Goal: Check status: Check status

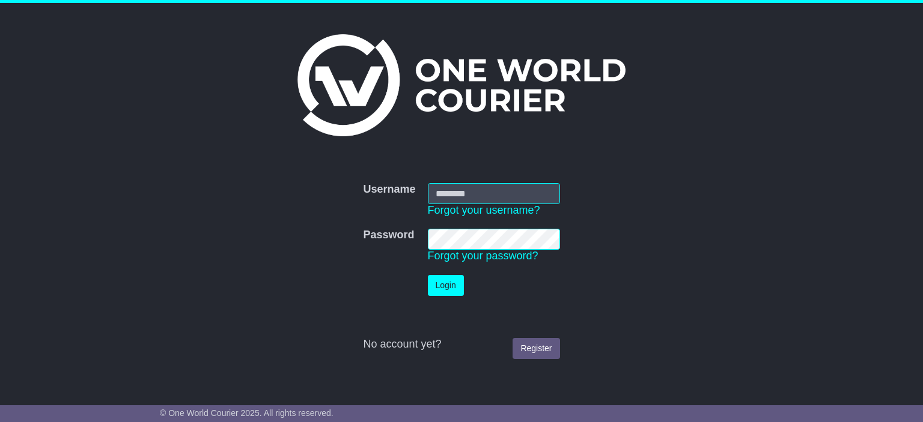
type input "**********"
click at [448, 288] on button "Login" at bounding box center [446, 285] width 36 height 21
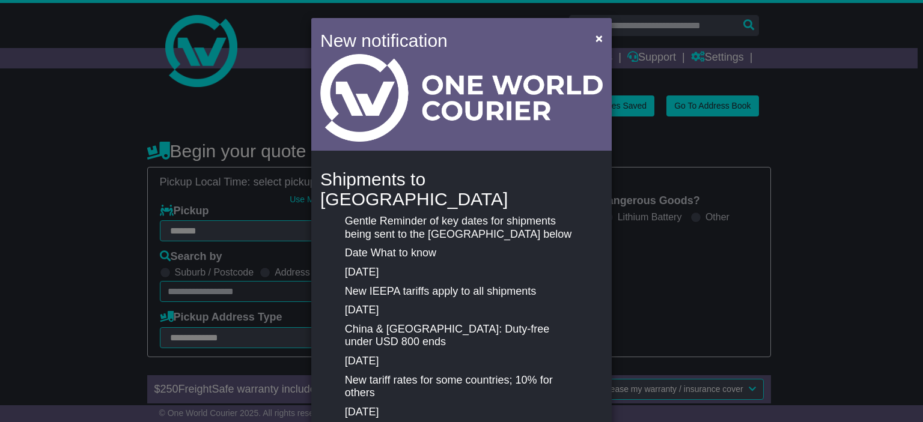
select select "**"
click at [595, 42] on span "×" at bounding box center [598, 38] width 7 height 14
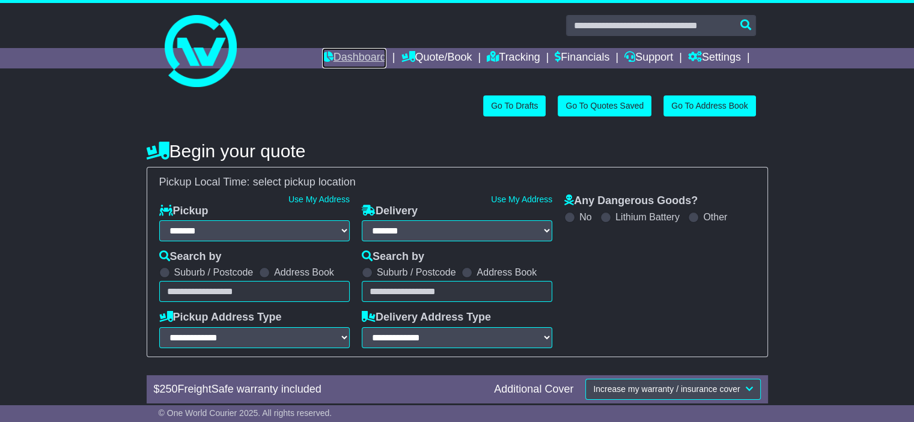
click at [332, 65] on link "Dashboard" at bounding box center [354, 58] width 64 height 20
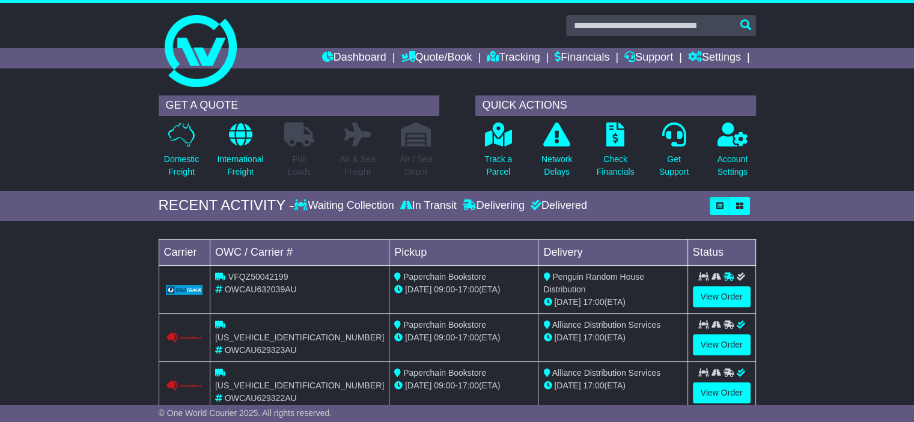
scroll to position [60, 0]
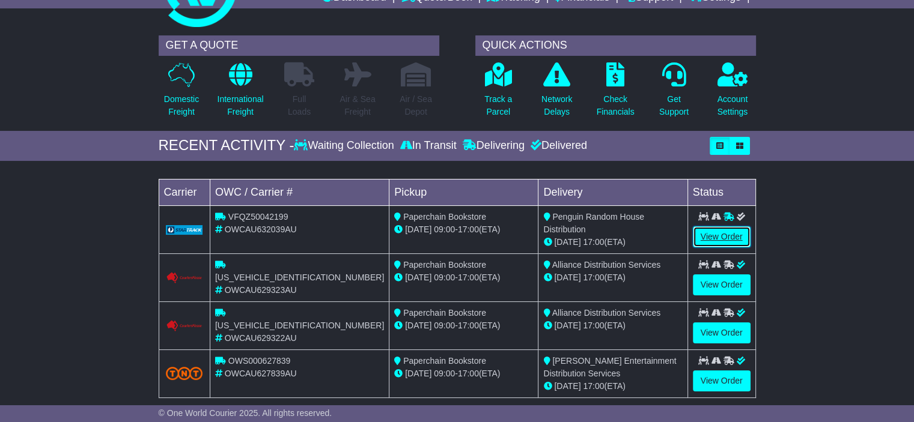
click at [718, 234] on link "View Order" at bounding box center [722, 237] width 58 height 21
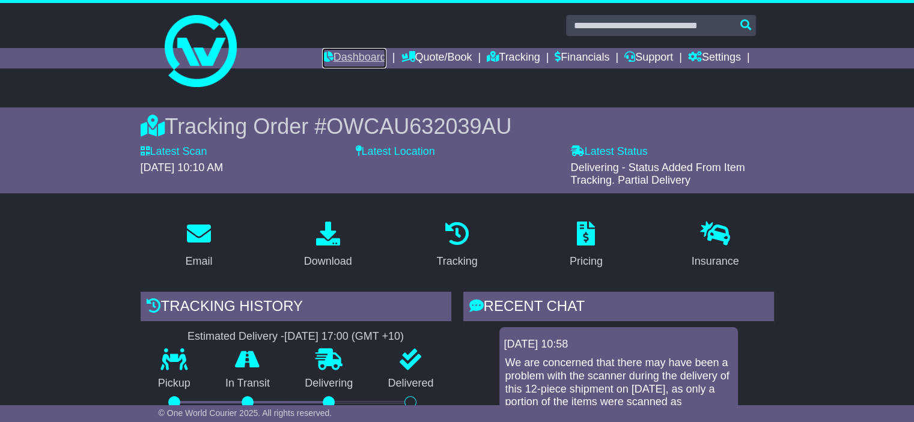
click at [329, 58] on link "Dashboard" at bounding box center [354, 58] width 64 height 20
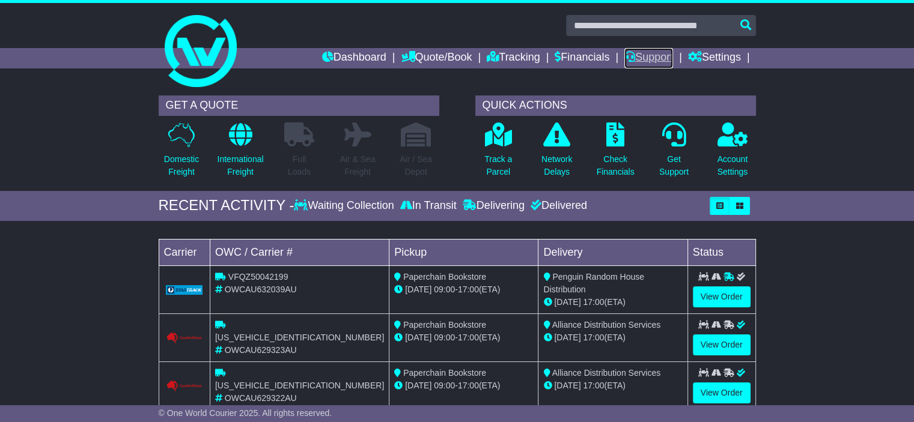
click at [646, 59] on link "Support" at bounding box center [648, 58] width 49 height 20
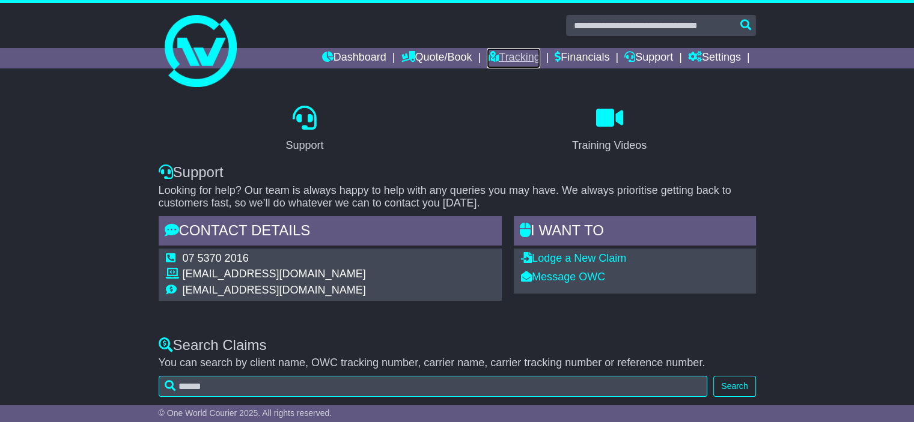
click at [505, 61] on link "Tracking" at bounding box center [513, 58] width 53 height 20
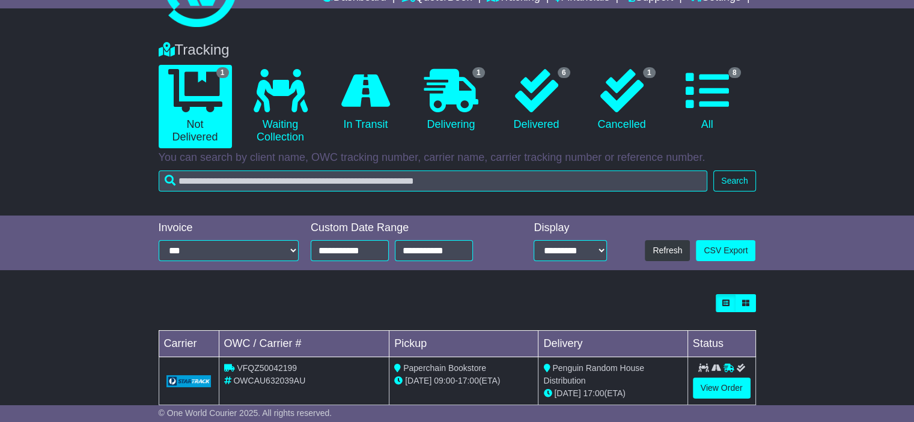
scroll to position [85, 0]
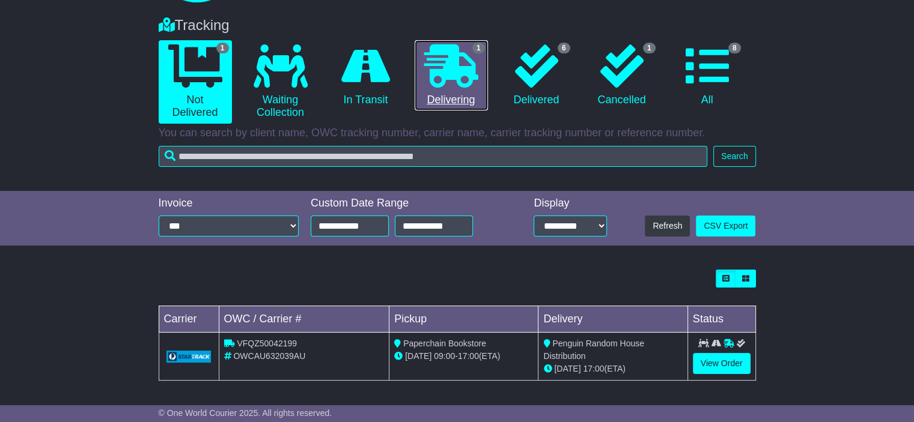
click at [437, 84] on icon at bounding box center [451, 65] width 54 height 43
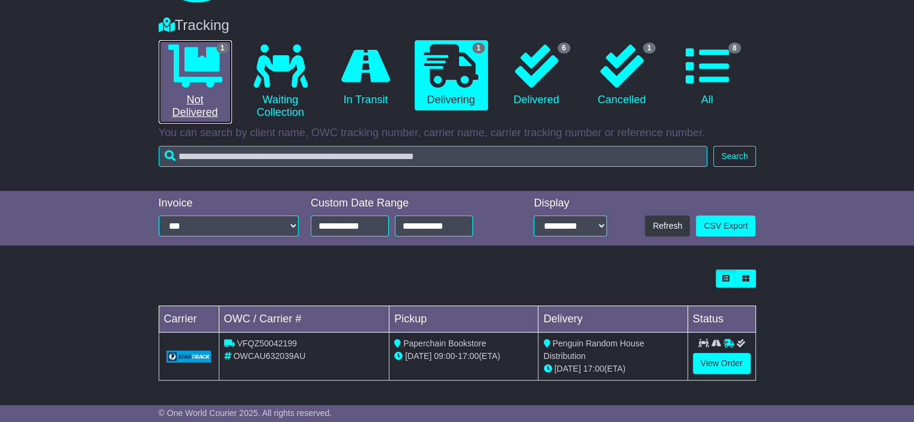
click at [186, 85] on icon at bounding box center [195, 65] width 54 height 43
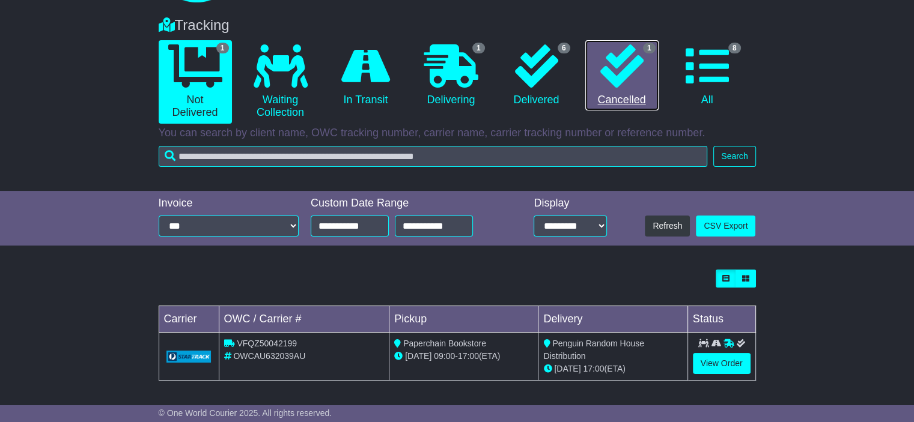
click at [640, 85] on icon at bounding box center [621, 65] width 43 height 43
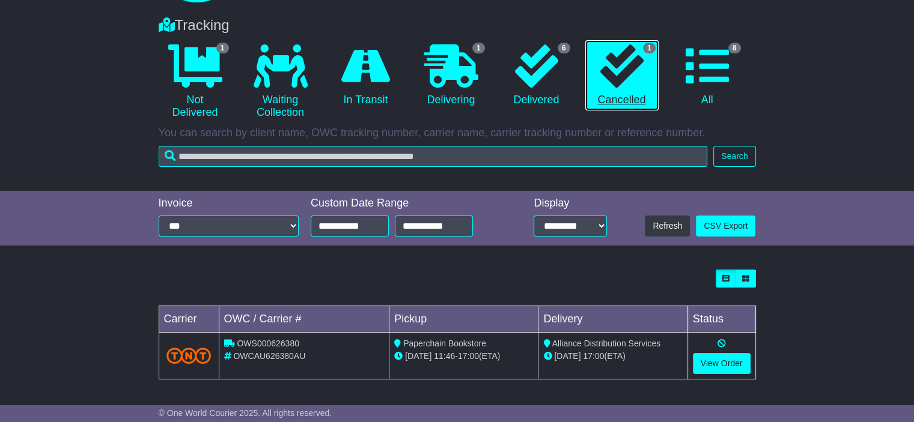
scroll to position [84, 0]
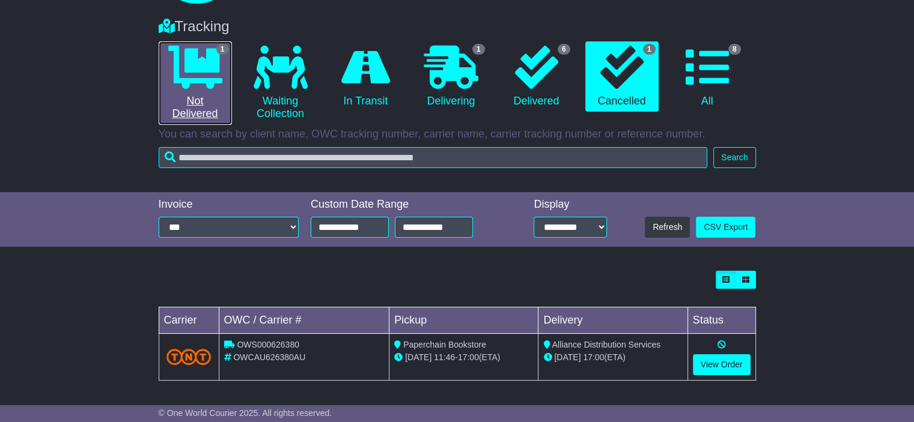
click at [211, 64] on icon at bounding box center [195, 67] width 54 height 43
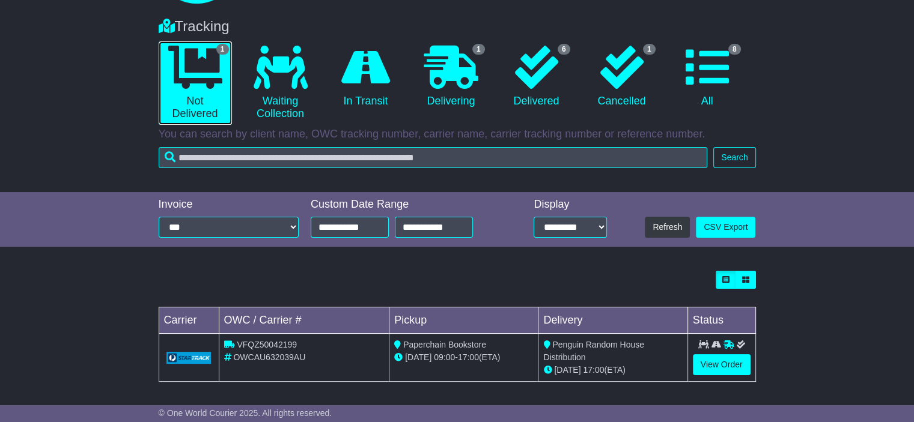
scroll to position [85, 0]
